Goal: Information Seeking & Learning: Compare options

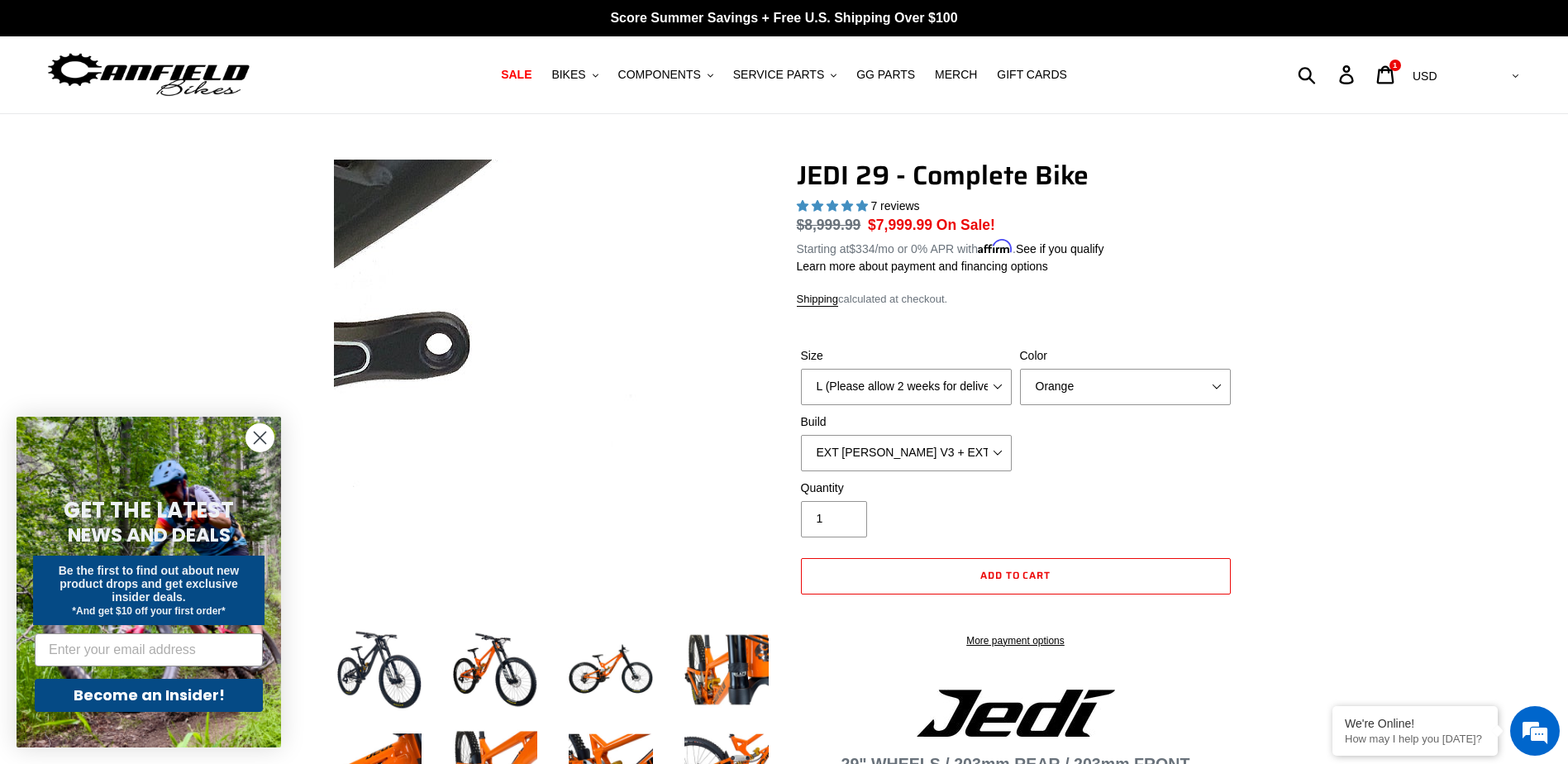
select select "highest-rating"
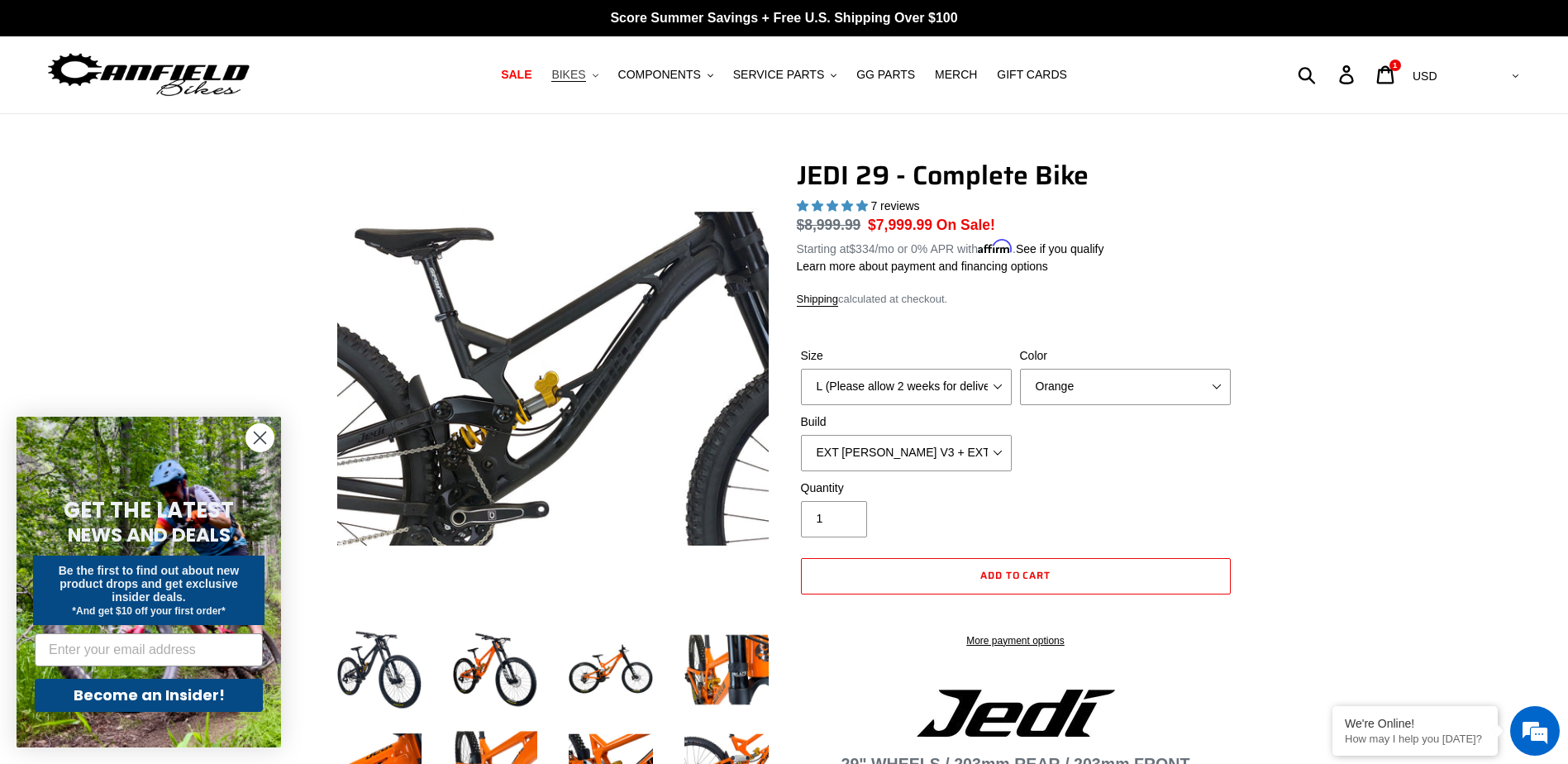
click at [585, 77] on span "BIKES" at bounding box center [569, 74] width 34 height 14
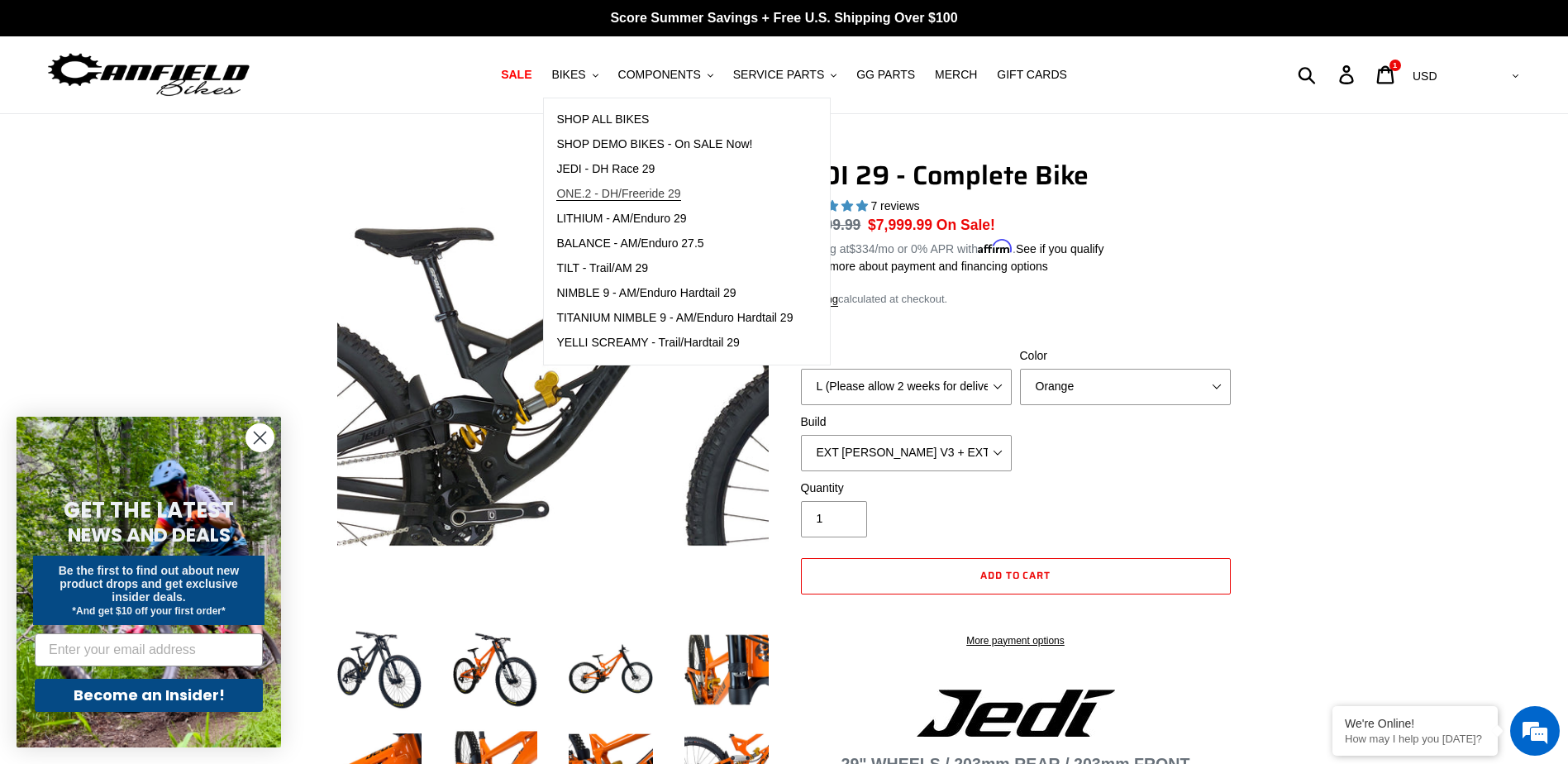
click at [653, 187] on span "ONE.2 - DH/Freeride 29" at bounding box center [618, 194] width 124 height 14
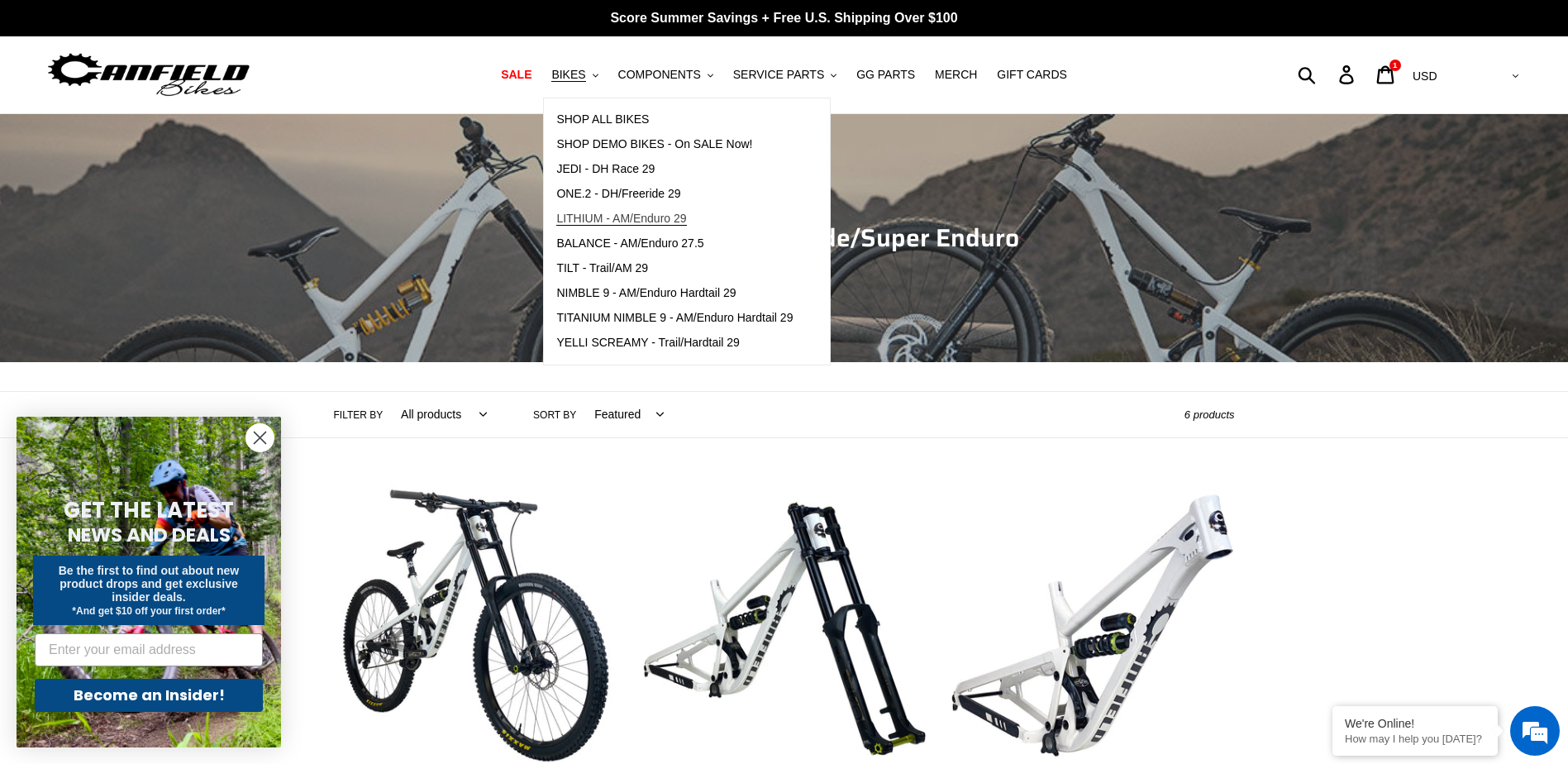
click at [645, 210] on link "LITHIUM - AM/Enduro 29" at bounding box center [675, 219] width 261 height 25
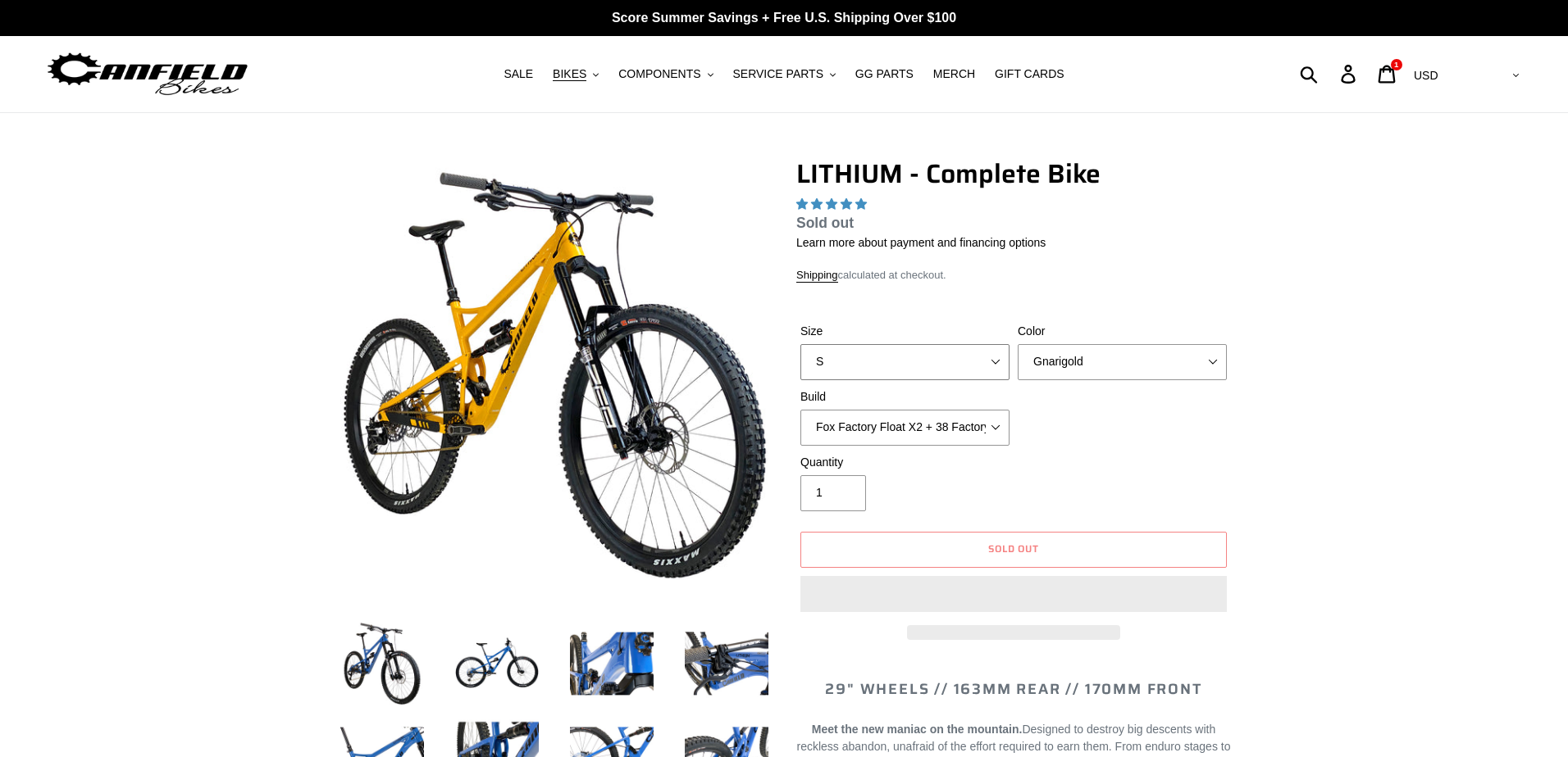
click at [964, 345] on select "S M L XL" at bounding box center [905, 362] width 209 height 36
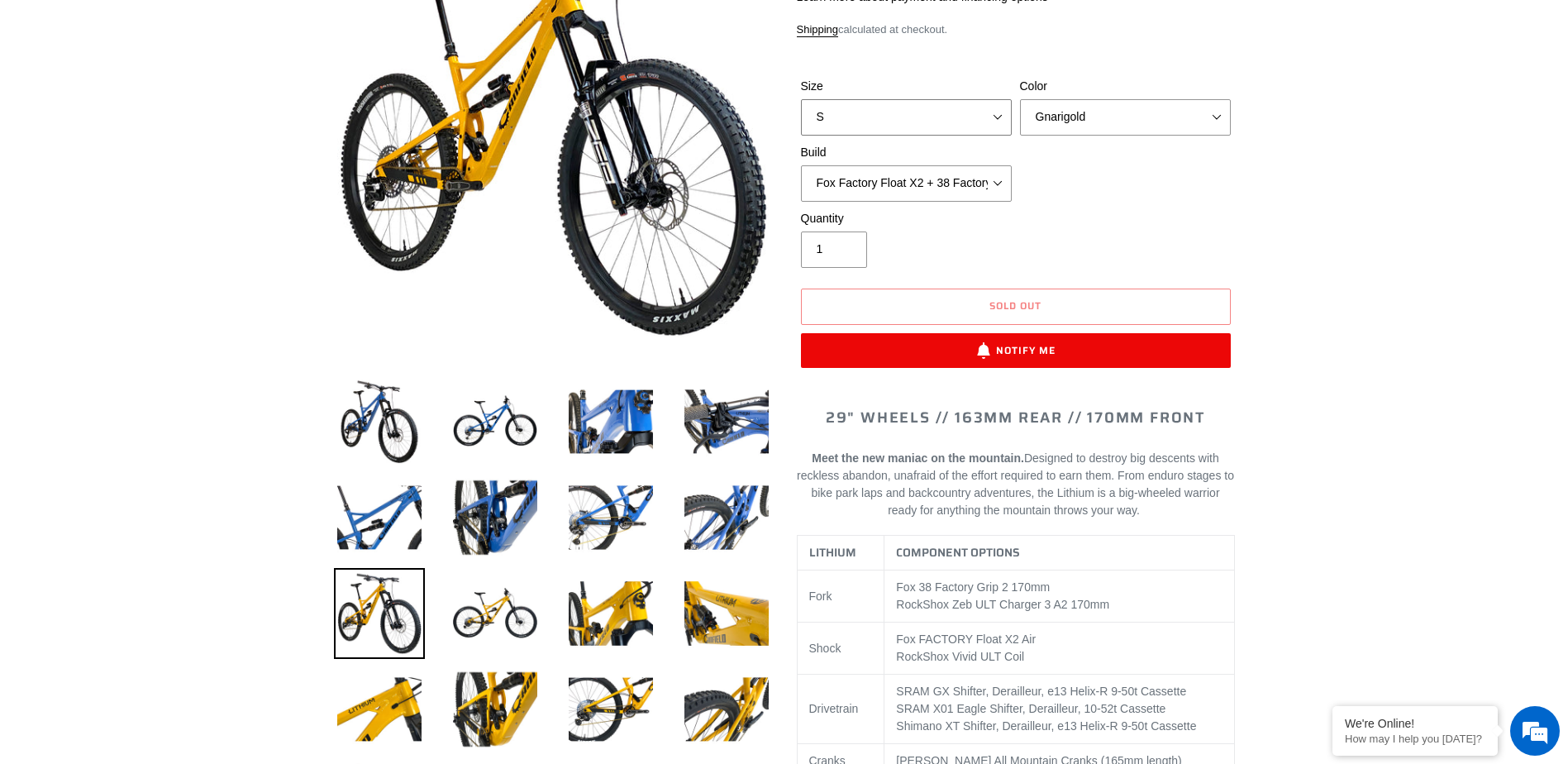
select select "L"
click at [801, 99] on select "S M L XL" at bounding box center [906, 117] width 211 height 37
select select "highest-rating"
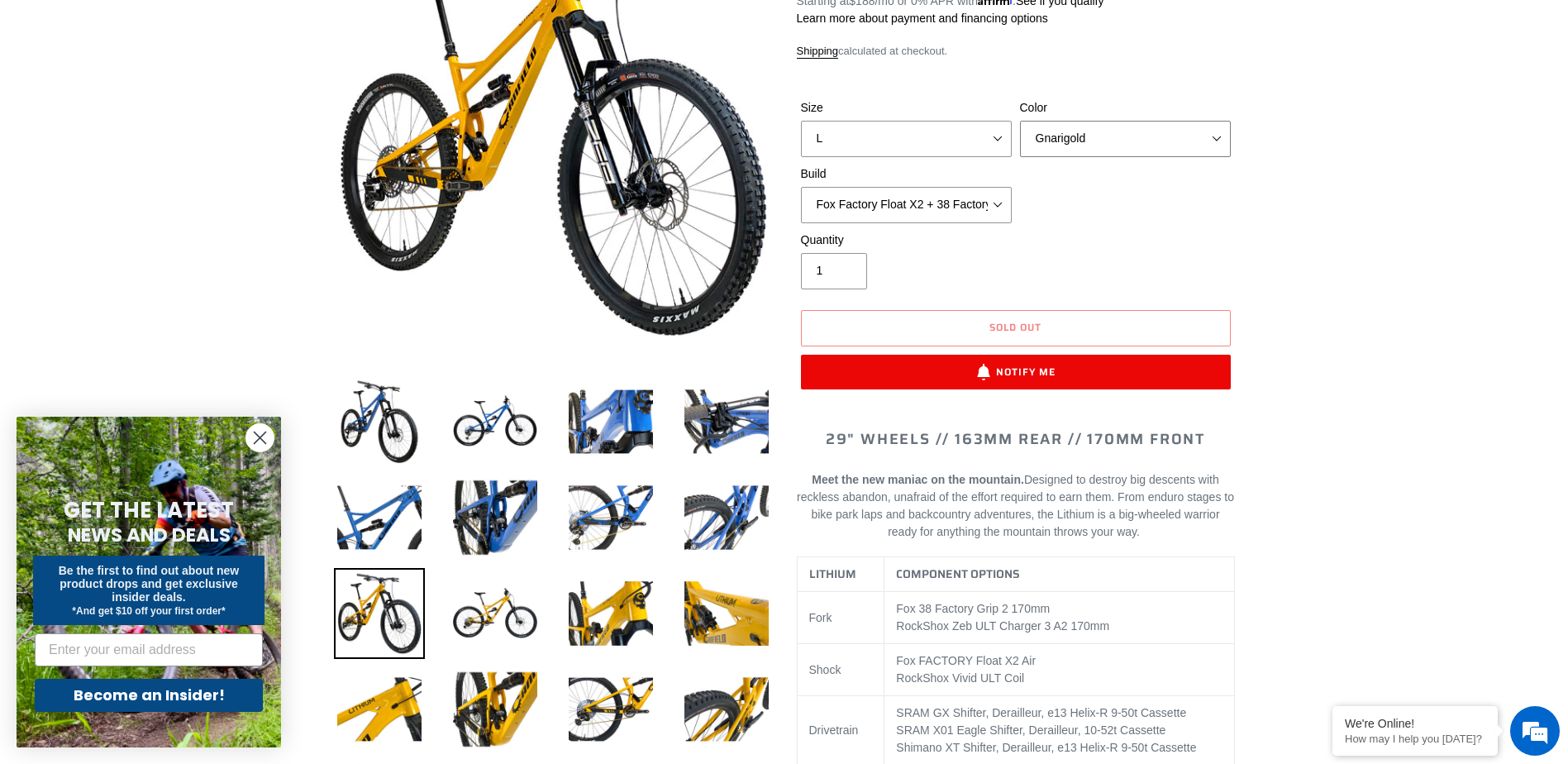
click at [1102, 135] on select "Gnarigold Blue Velvet Stealth Black" at bounding box center [1125, 139] width 211 height 37
select select "Blue Velvet"
click at [1020, 121] on select "Gnarigold Blue Velvet Stealth Black" at bounding box center [1125, 139] width 211 height 37
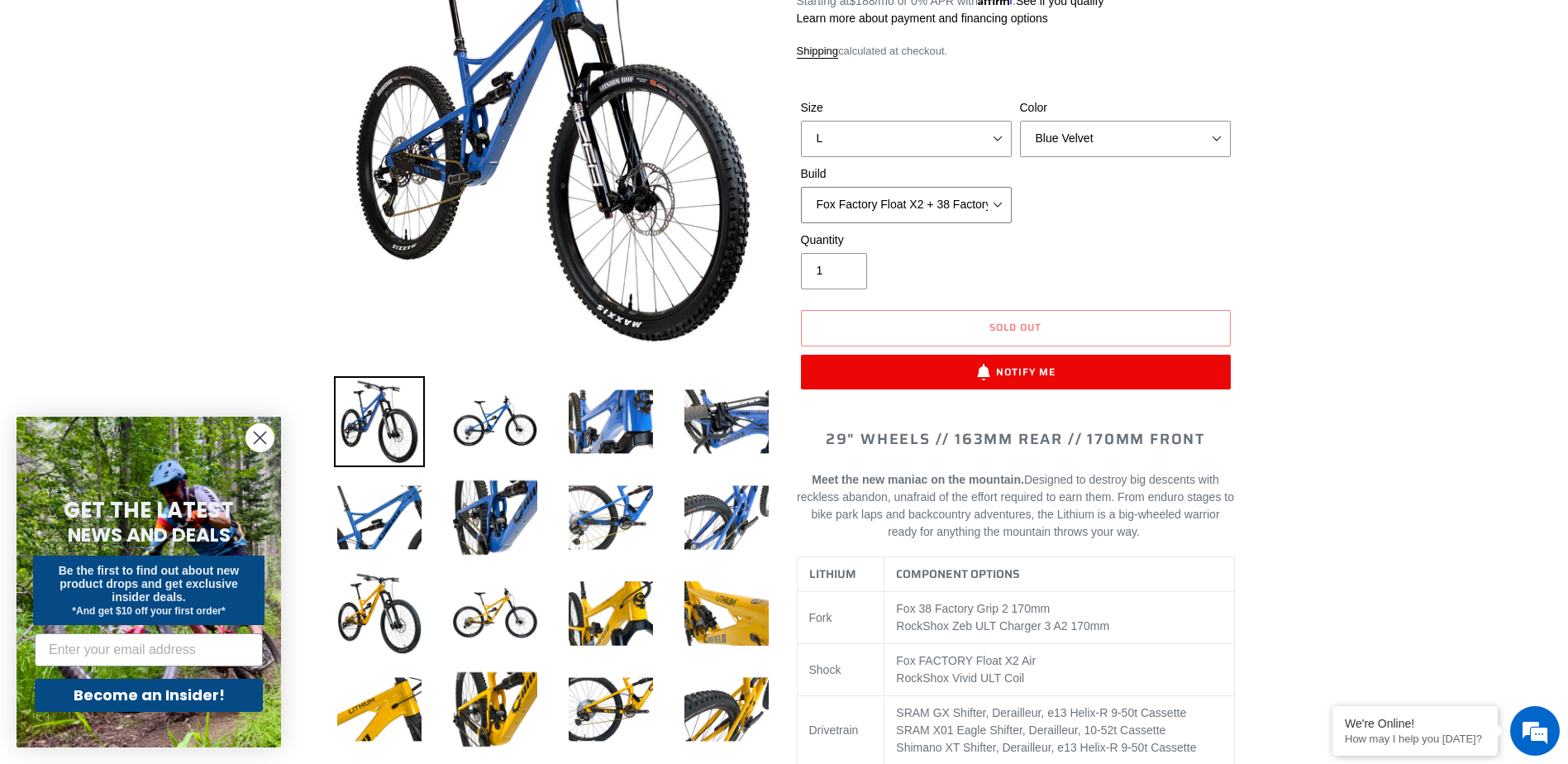
click at [963, 200] on select "Fox Factory Float X2 + 38 Factory Grip 2 170 + SRAM GX Fox Factory Float X2 + 3…" at bounding box center [906, 205] width 211 height 37
click at [498, 421] on img at bounding box center [495, 422] width 91 height 91
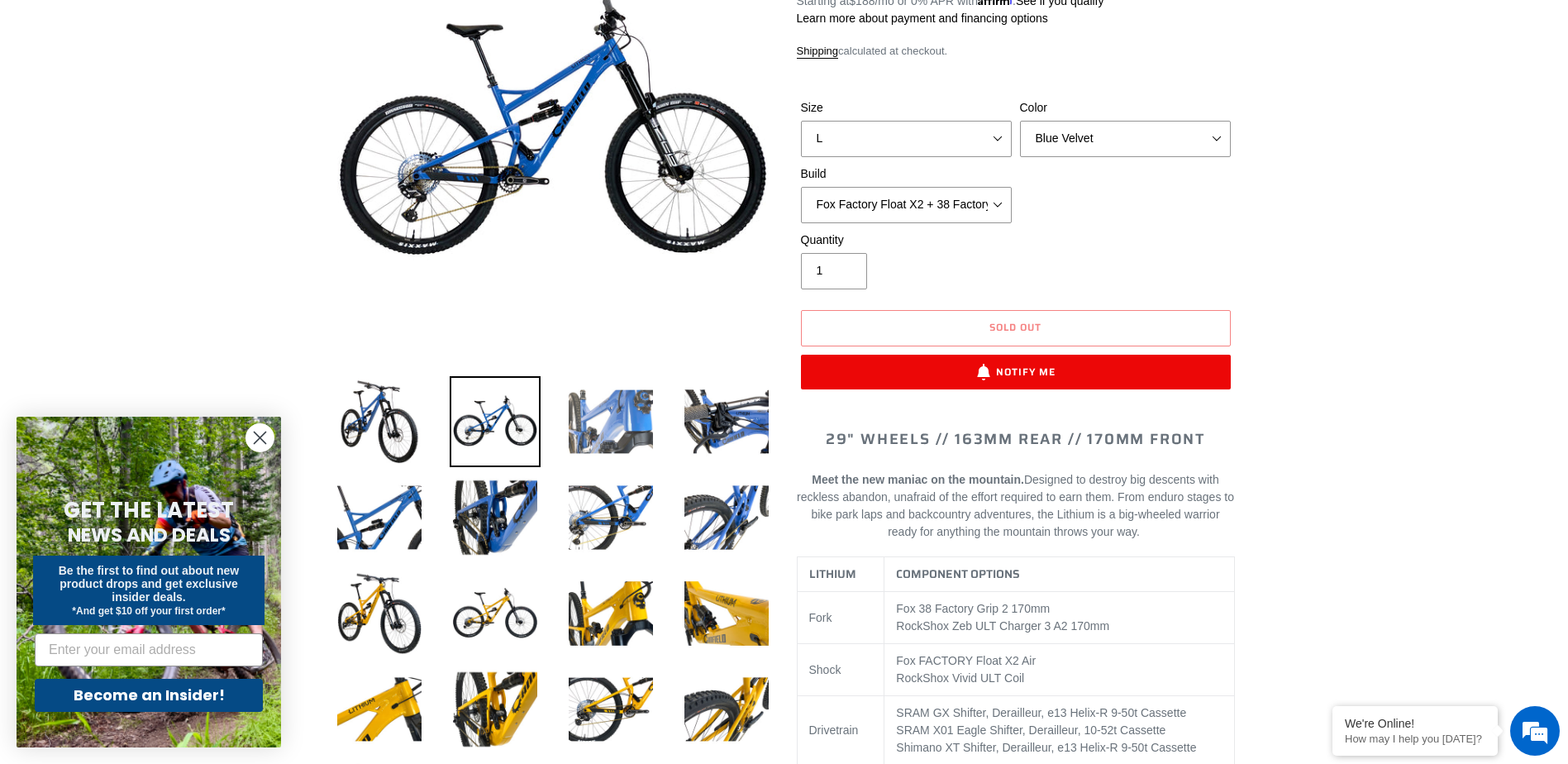
click at [609, 418] on img at bounding box center [611, 422] width 91 height 91
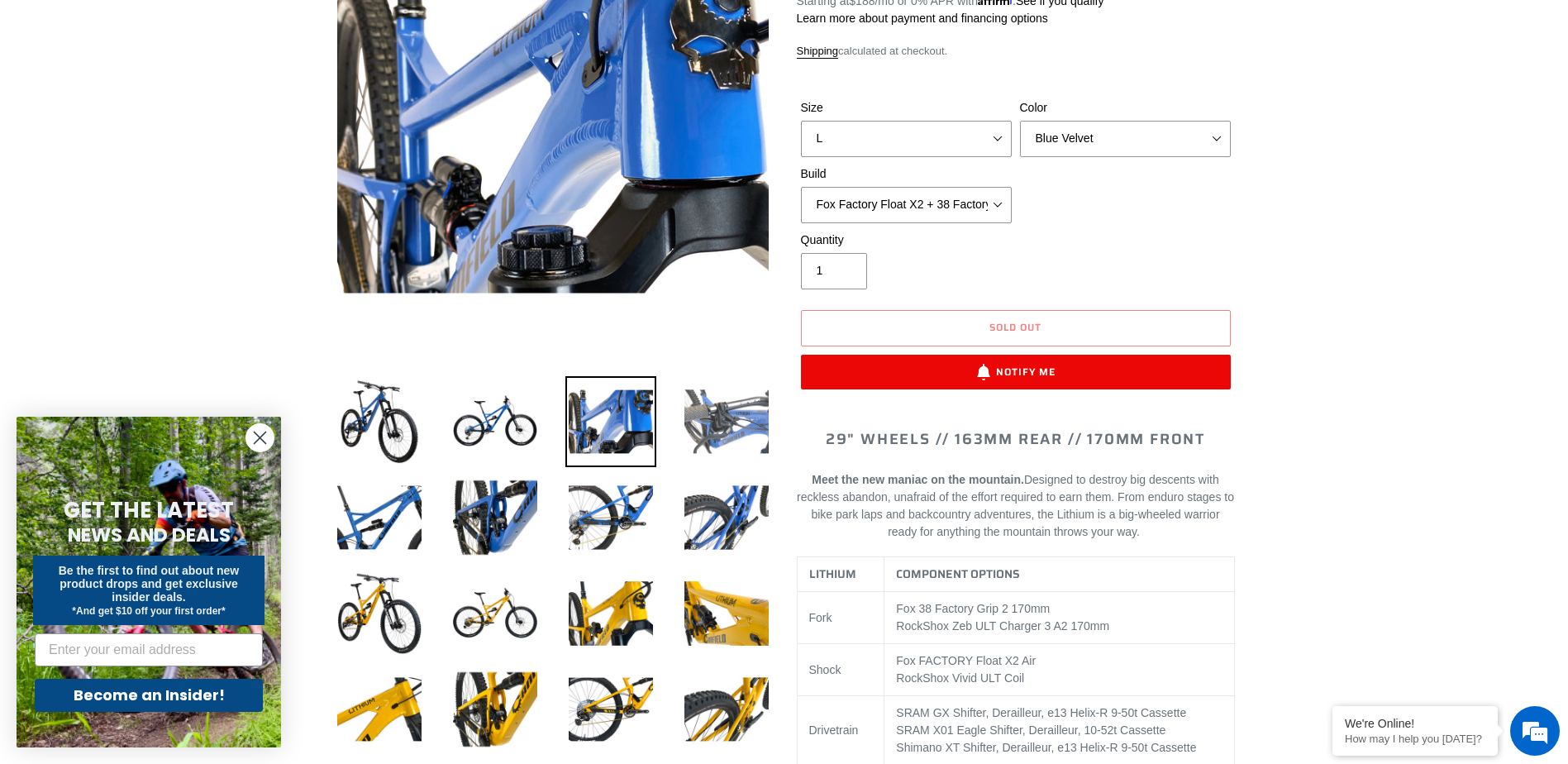
click at [714, 427] on img at bounding box center [727, 422] width 91 height 91
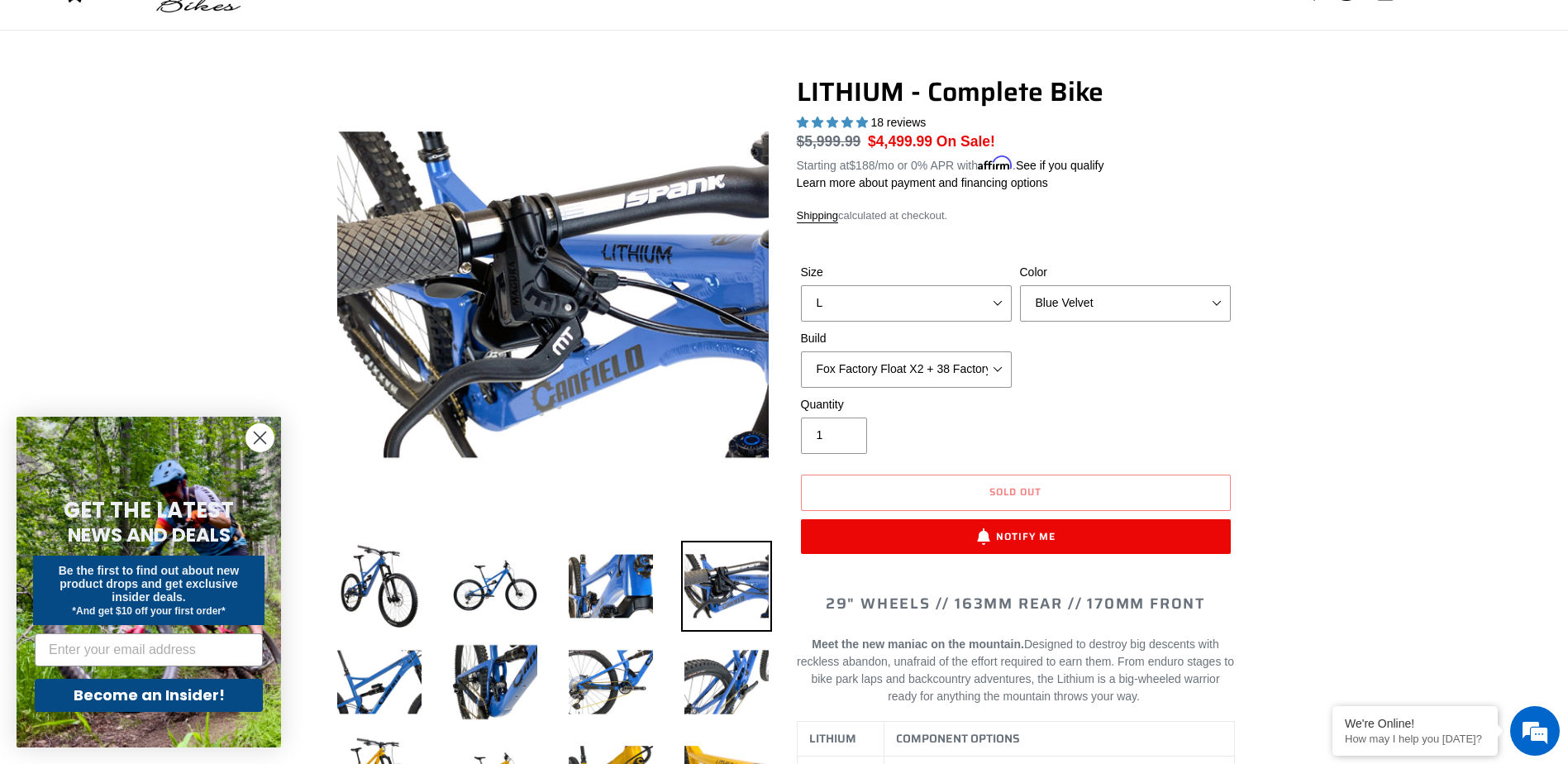
scroll to position [82, 0]
click at [991, 363] on select "Fox Factory Float X2 + 38 Factory Grip 2 170 + SRAM GX Fox Factory Float X2 + 3…" at bounding box center [906, 371] width 211 height 37
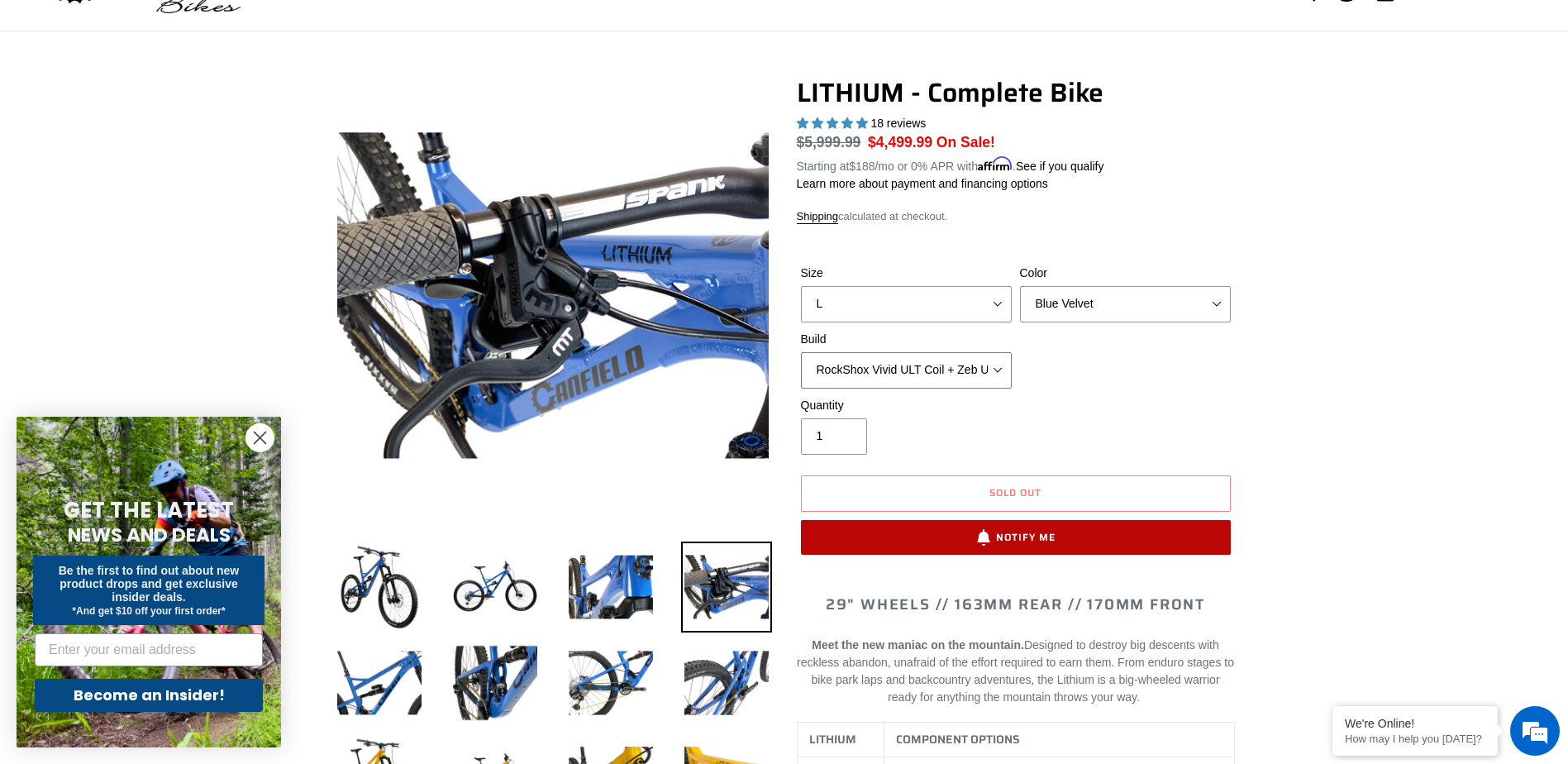
click at [801, 353] on select "Fox Factory Float X2 + 38 Factory Grip 2 170 + SRAM GX Fox Factory Float X2 + 3…" at bounding box center [906, 371] width 211 height 37
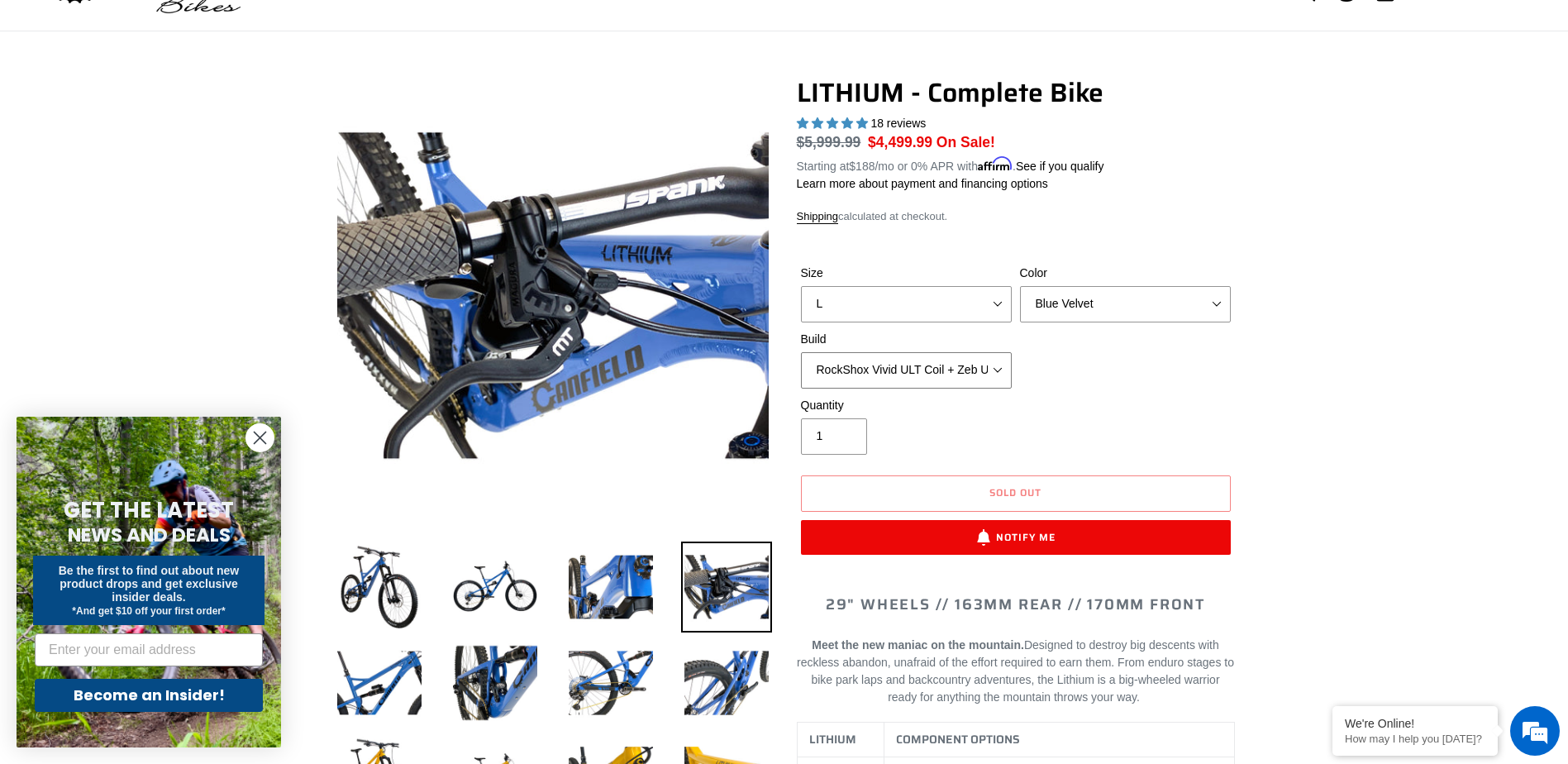
click at [988, 367] on select "Fox Factory Float X2 + 38 Factory Grip 2 170 + SRAM GX Fox Factory Float X2 + 3…" at bounding box center [906, 371] width 211 height 37
click at [801, 353] on select "Fox Factory Float X2 + 38 Factory Grip 2 170 + SRAM GX Fox Factory Float X2 + 3…" at bounding box center [906, 371] width 211 height 37
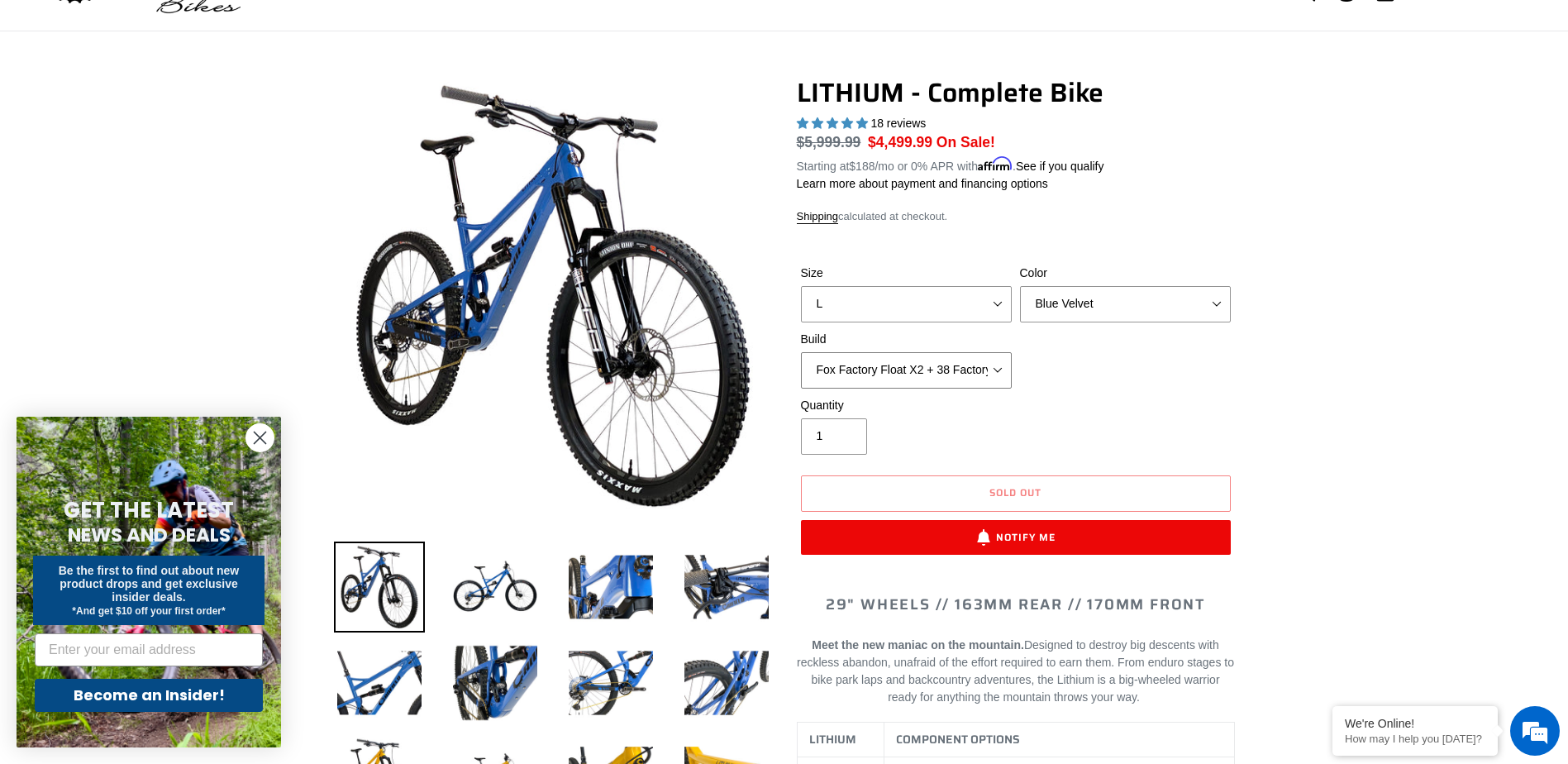
click at [1000, 375] on select "Fox Factory Float X2 + 38 Factory Grip 2 170 + SRAM GX Fox Factory Float X2 + 3…" at bounding box center [906, 371] width 211 height 37
select select "RockShox Vivid ULT Coil + Zeb ULT Chg 3 + SRAM GX"
click at [801, 353] on select "Fox Factory Float X2 + 38 Factory Grip 2 170 + SRAM GX Fox Factory Float X2 + 3…" at bounding box center [906, 371] width 211 height 37
click at [998, 365] on select "Fox Factory Float X2 + 38 Factory Grip 2 170 + SRAM GX Fox Factory Float X2 + 3…" at bounding box center [906, 371] width 211 height 37
click at [801, 353] on select "Fox Factory Float X2 + 38 Factory Grip 2 170 + SRAM GX Fox Factory Float X2 + 3…" at bounding box center [906, 371] width 211 height 37
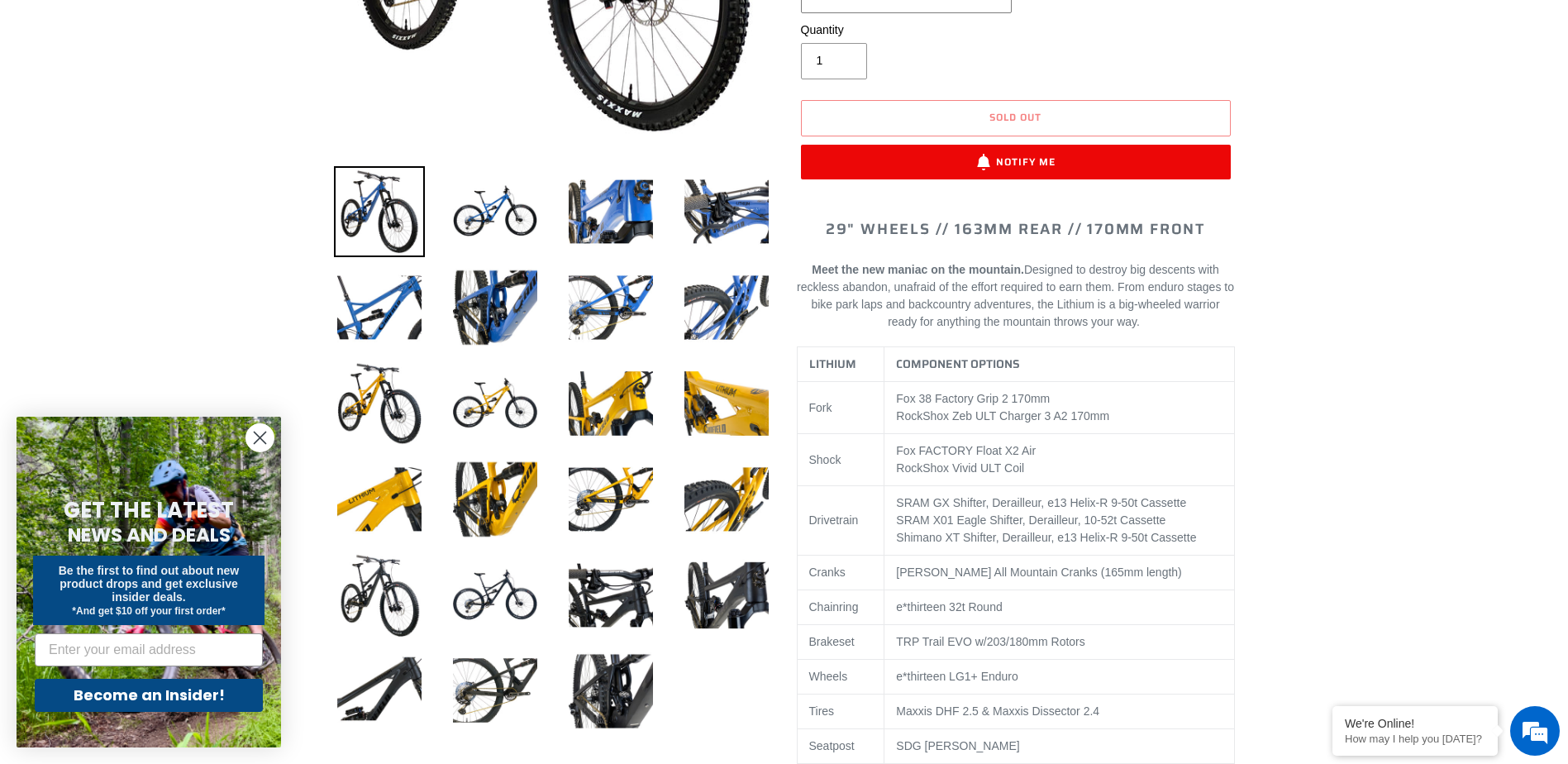
scroll to position [496, 0]
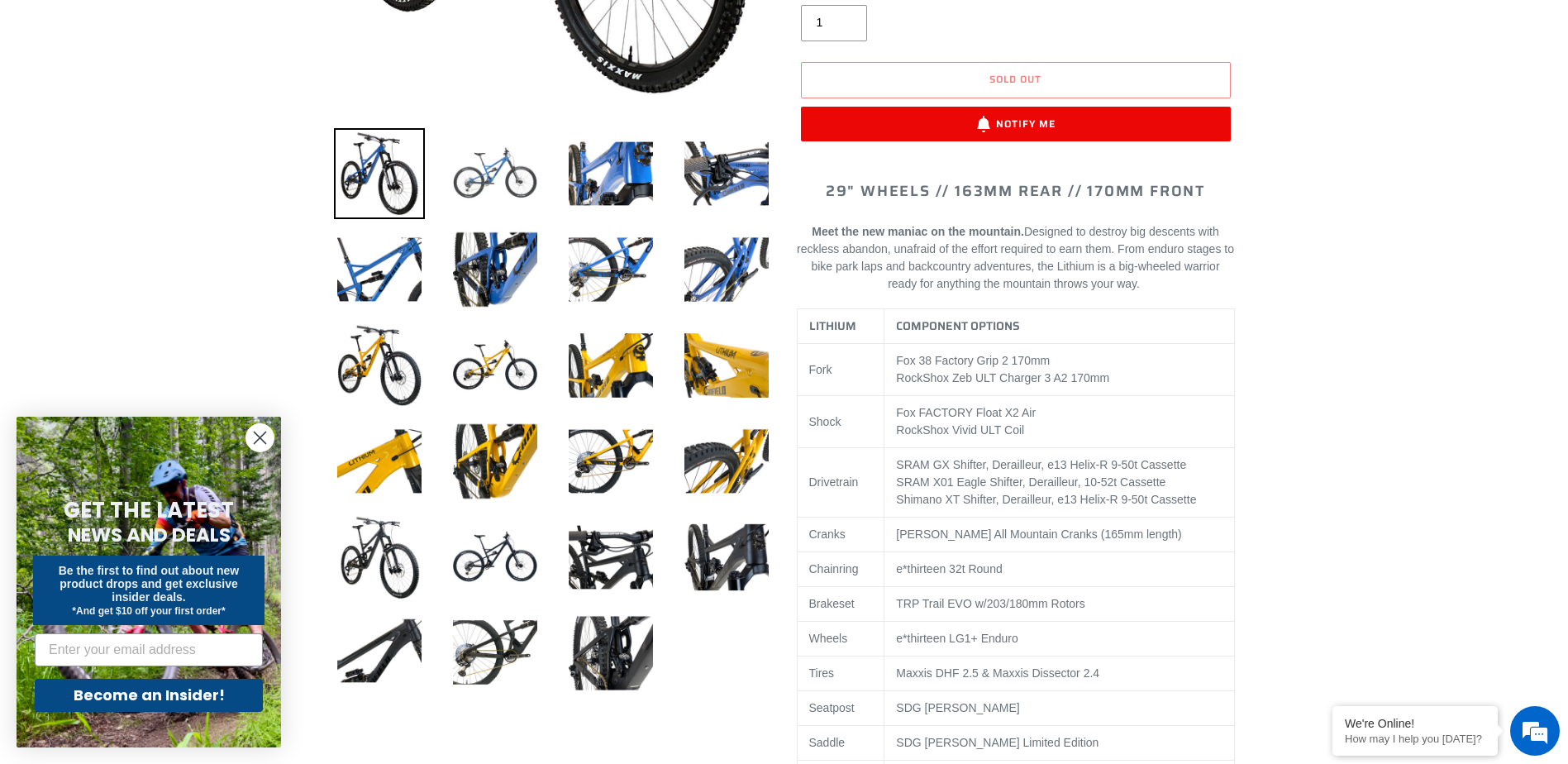
click at [514, 182] on img at bounding box center [495, 173] width 91 height 91
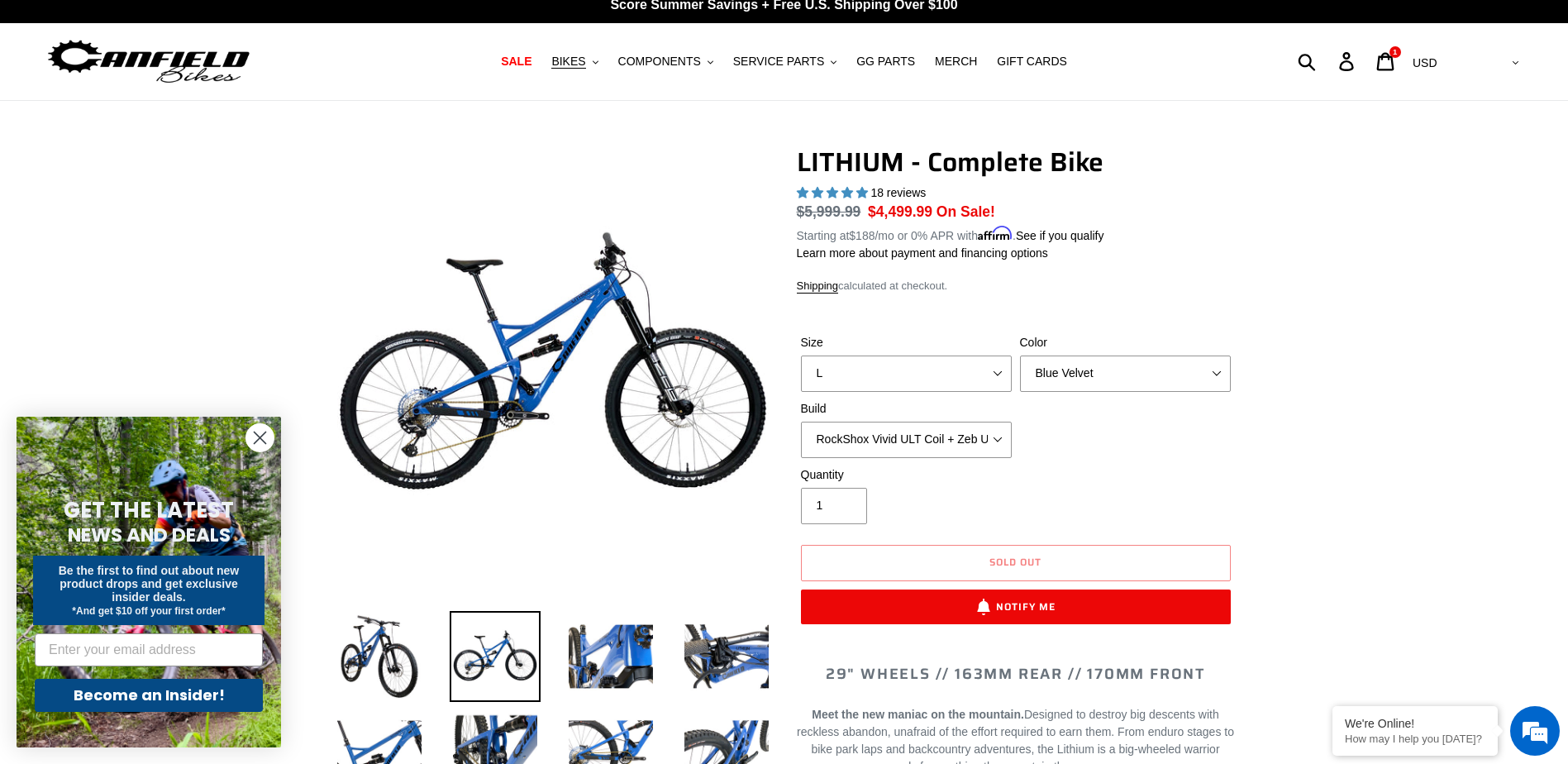
scroll to position [0, 0]
